Goal: Task Accomplishment & Management: Complete application form

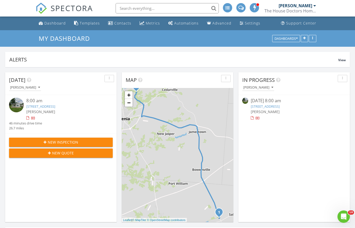
click at [61, 111] on div "[PERSON_NAME]" at bounding box center [65, 111] width 78 height 5
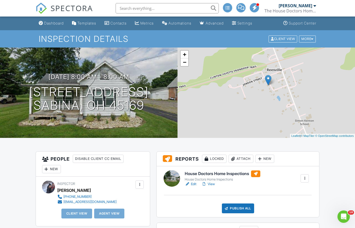
click at [213, 186] on link "View" at bounding box center [207, 183] width 13 height 5
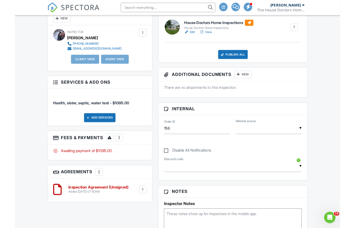
scroll to position [123, 0]
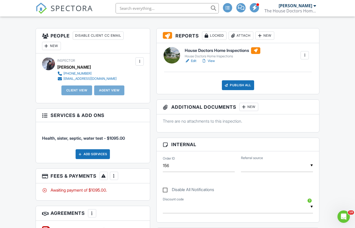
click at [53, 42] on div "New" at bounding box center [51, 46] width 19 height 8
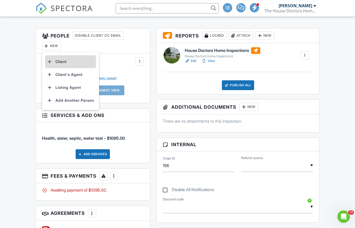
click at [76, 60] on li "Client" at bounding box center [70, 61] width 51 height 13
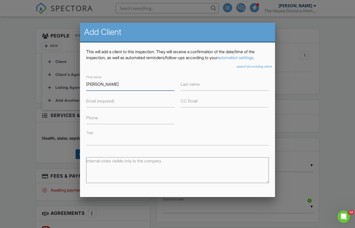
type input "[PERSON_NAME]"
click at [197, 86] on label "Last name" at bounding box center [189, 84] width 19 height 6
click at [197, 86] on input "Last name" at bounding box center [224, 84] width 88 height 13
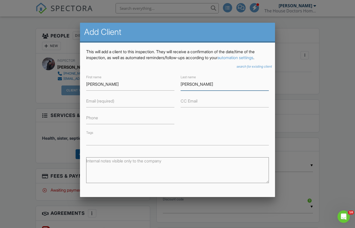
click at [183, 86] on input "[PERSON_NAME]" at bounding box center [224, 84] width 88 height 13
type input "[PERSON_NAME]"
click at [146, 104] on input "Email (required)" at bounding box center [130, 101] width 88 height 13
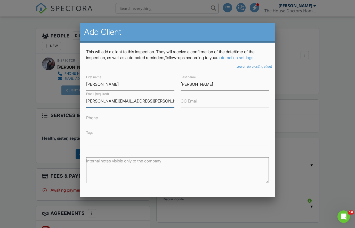
type input "[PERSON_NAME][EMAIL_ADDRESS][PERSON_NAME][DOMAIN_NAME]"
click at [152, 121] on input "Phone" at bounding box center [130, 117] width 88 height 13
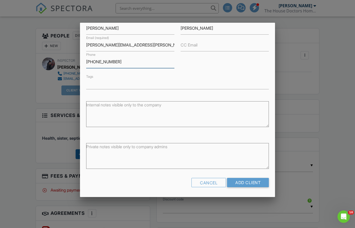
scroll to position [56, 0]
type input "[PHONE_NUMBER]"
click at [255, 183] on input "Add Client" at bounding box center [248, 182] width 42 height 9
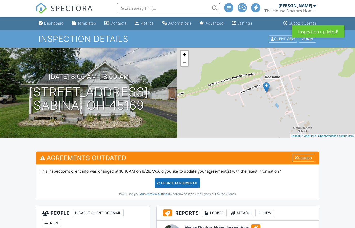
click at [190, 180] on div "Update Agreements" at bounding box center [177, 183] width 45 height 10
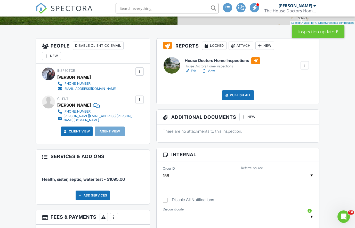
click at [52, 54] on div "New" at bounding box center [51, 56] width 19 height 8
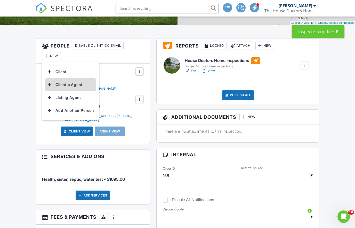
click at [78, 85] on li "Client's Agent" at bounding box center [70, 84] width 51 height 13
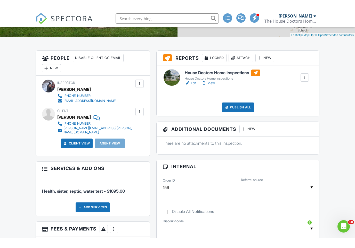
scroll to position [91, 0]
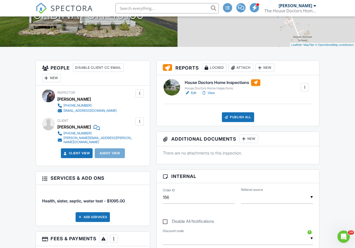
click at [241, 117] on div "Publish All" at bounding box center [238, 117] width 32 height 10
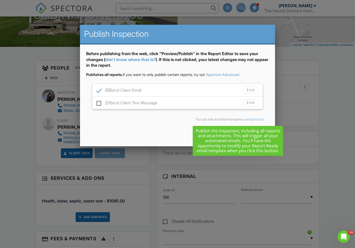
click at [99, 102] on label "Send Client Text Message" at bounding box center [126, 104] width 61 height 6
click at [99, 102] on input "Send Client Text Message" at bounding box center [97, 100] width 3 height 3
checkbox input "true"
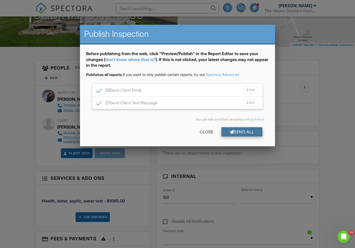
click at [242, 132] on div "Send All" at bounding box center [241, 131] width 41 height 9
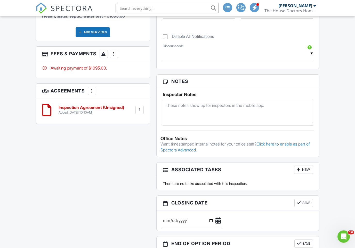
scroll to position [276, 0]
